Goal: Task Accomplishment & Management: Use online tool/utility

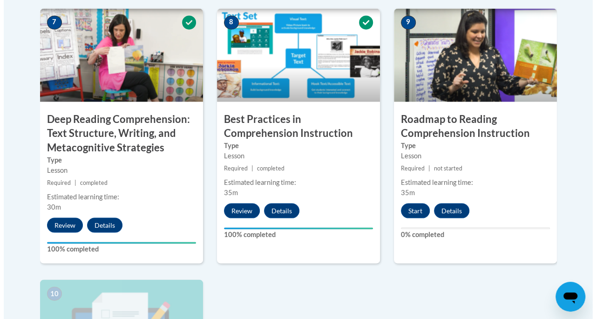
scroll to position [828, 0]
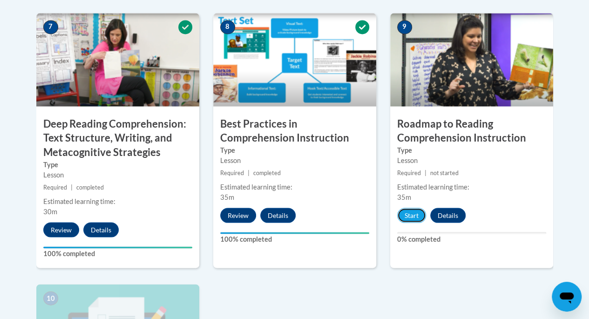
click at [414, 212] on button "Start" at bounding box center [411, 215] width 29 height 15
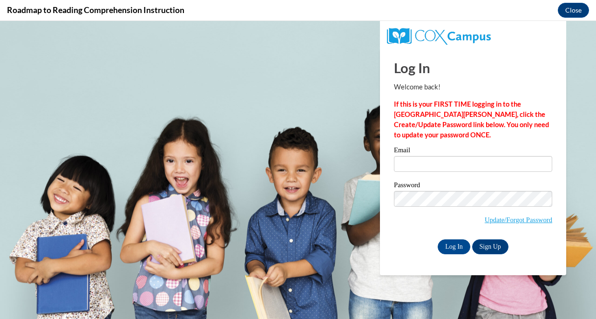
scroll to position [0, 0]
click at [477, 157] on input "Email" at bounding box center [473, 164] width 158 height 16
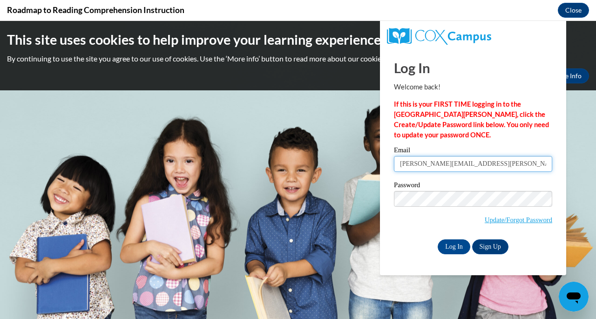
type input "[PERSON_NAME][EMAIL_ADDRESS][PERSON_NAME][DOMAIN_NAME]"
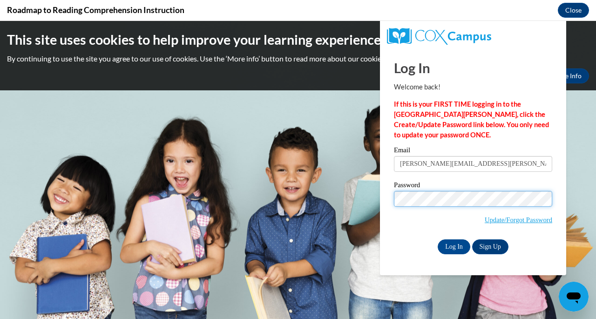
click at [438, 239] on input "Log In" at bounding box center [454, 246] width 33 height 15
